Goal: Transaction & Acquisition: Purchase product/service

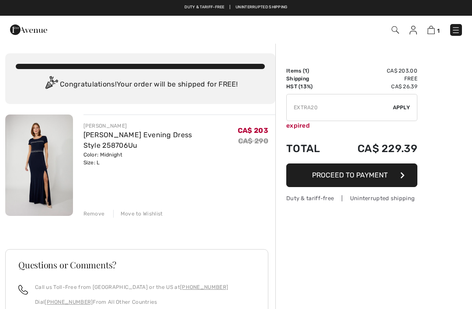
checkbox input "true"
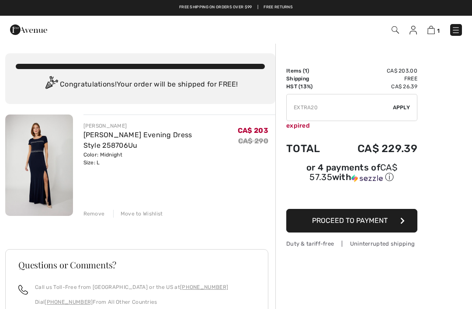
click at [192, 138] on link "[PERSON_NAME] Evening Dress Style 258706Uu" at bounding box center [137, 140] width 109 height 19
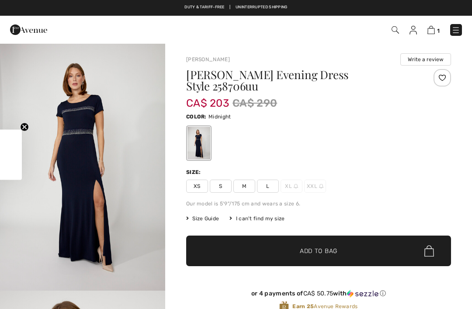
checkbox input "true"
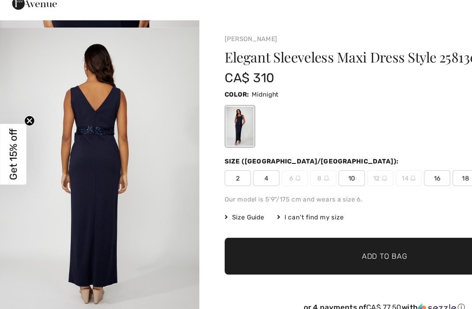
scroll to position [498, 0]
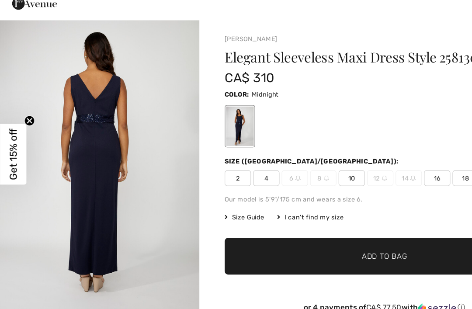
click at [340, 172] on img at bounding box center [342, 174] width 4 height 4
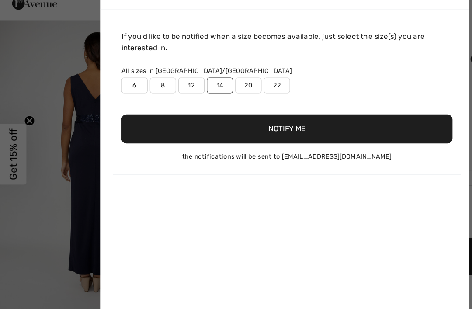
click at [242, 121] on button "Notify Me" at bounding box center [237, 133] width 274 height 24
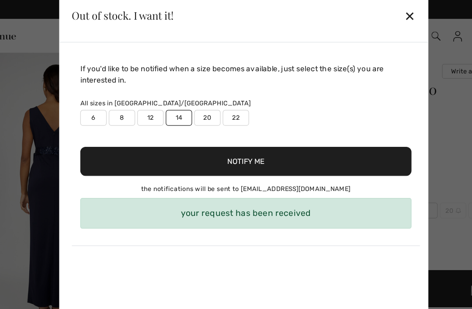
scroll to position [0, 0]
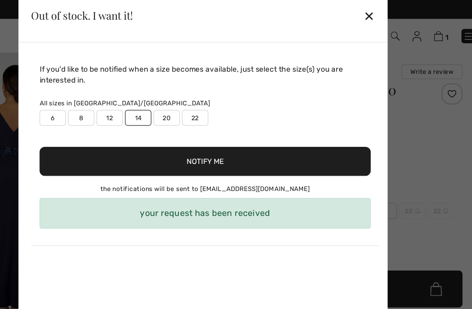
click at [369, 14] on div "✕" at bounding box center [373, 13] width 9 height 18
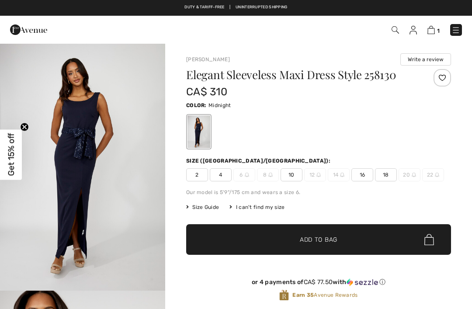
checkbox input "true"
